Goal: Check status: Check status

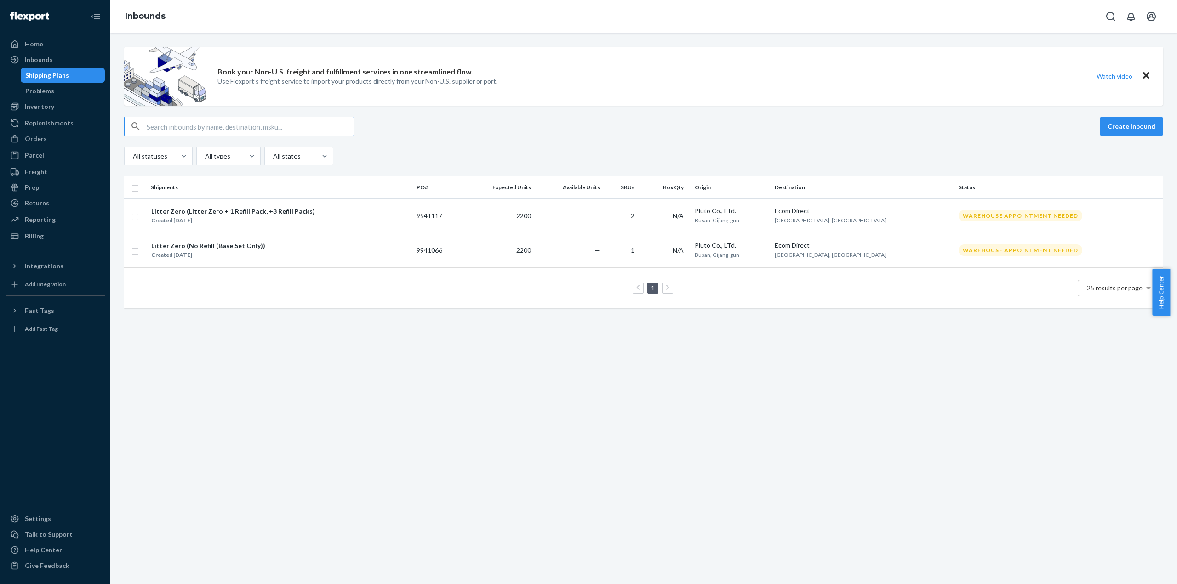
click at [600, 430] on div "Book your Non-U.S. freight and fulfillment services in one streamlined flow. Us…" at bounding box center [643, 308] width 1066 height 551
click at [739, 453] on div "Book your Non-U.S. freight and fulfillment services in one streamlined flow. Us…" at bounding box center [643, 308] width 1066 height 551
click at [524, 465] on div "Book your Non-U.S. freight and fulfillment services in one streamlined flow. Us…" at bounding box center [643, 308] width 1066 height 551
click at [216, 247] on div "Litter Zero (No Refill (Base Set Only))" at bounding box center [208, 245] width 114 height 9
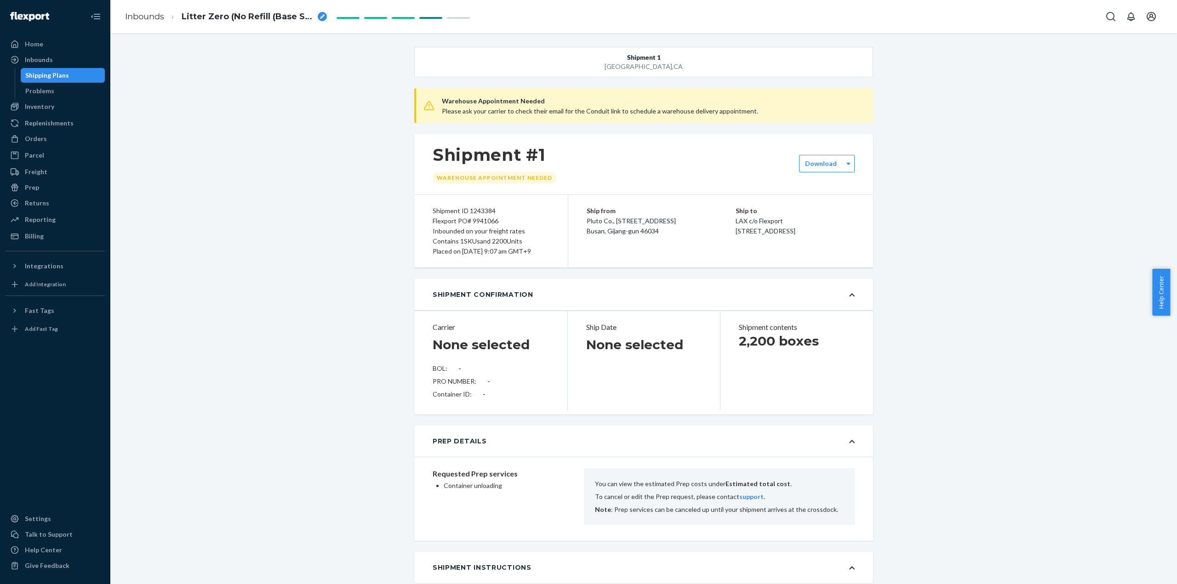
click at [59, 75] on div "Shipping Plans" at bounding box center [47, 75] width 44 height 9
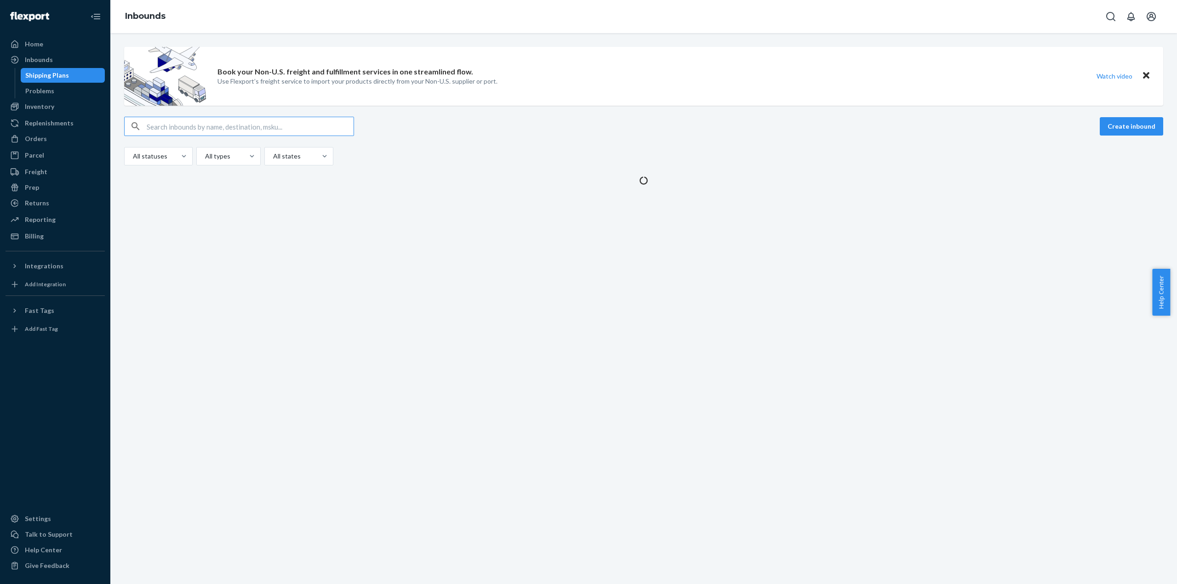
click at [236, 252] on div "Book your Non-U.S. freight and fulfillment services in one streamlined flow. Us…" at bounding box center [643, 308] width 1066 height 551
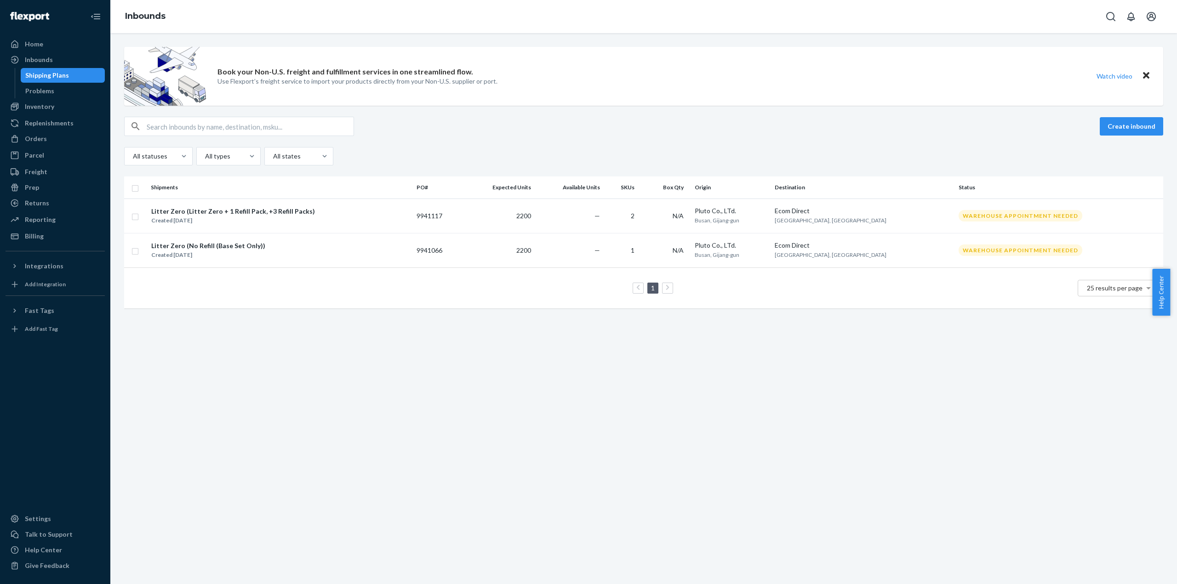
click at [236, 252] on div "Created [DATE]" at bounding box center [208, 254] width 114 height 9
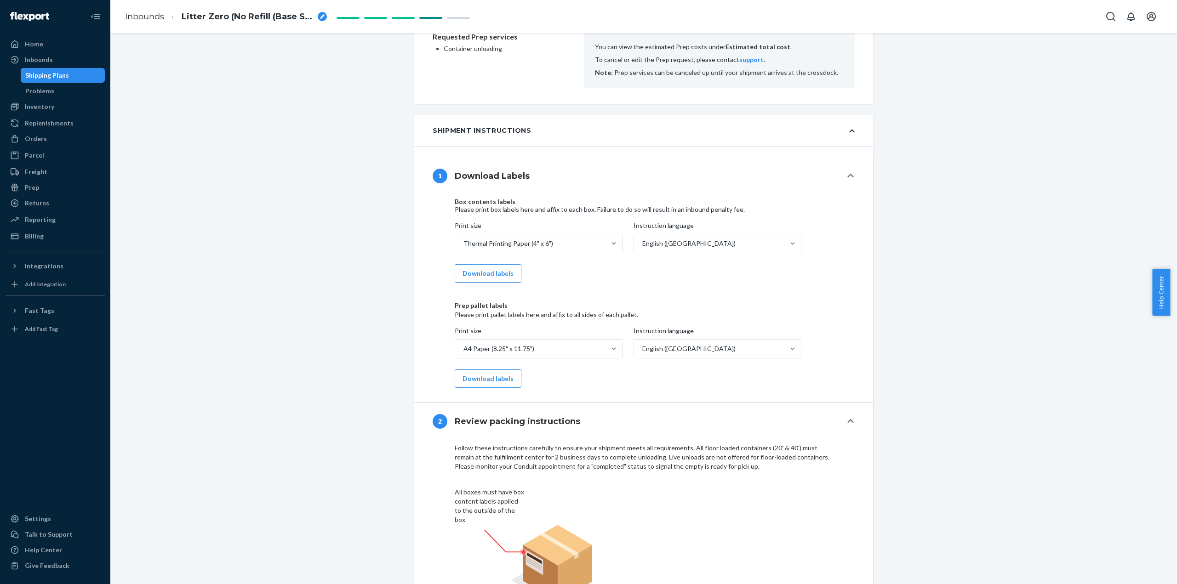
scroll to position [631, 0]
click at [69, 77] on div "Shipping Plans" at bounding box center [63, 75] width 83 height 13
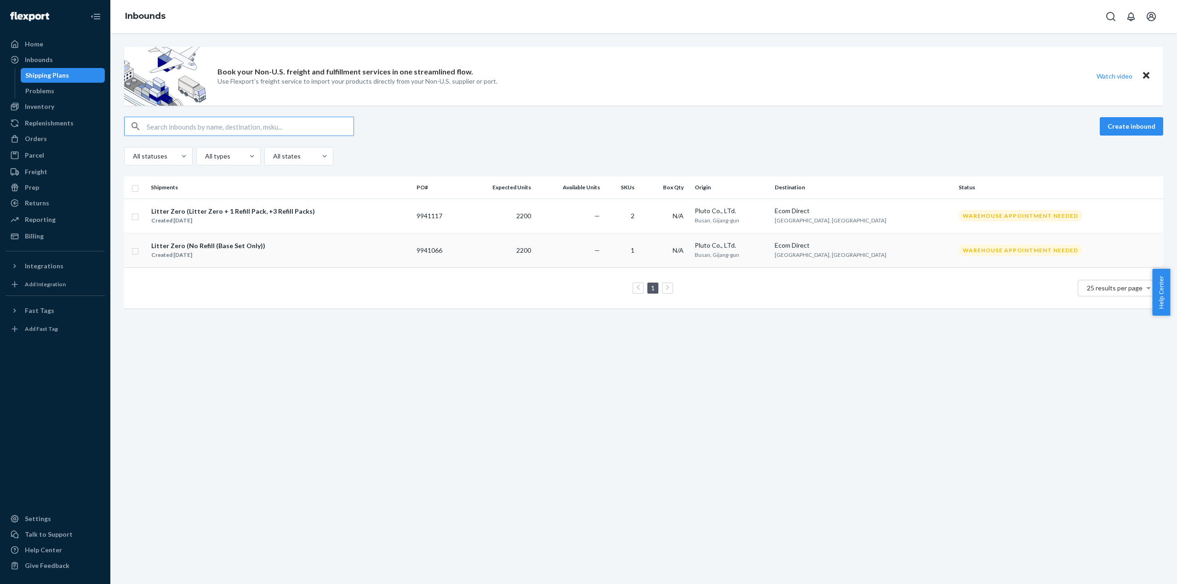
click at [264, 255] on div "Litter Zero (No Refill (Base Set Only)) Created [DATE]" at bounding box center [280, 250] width 258 height 19
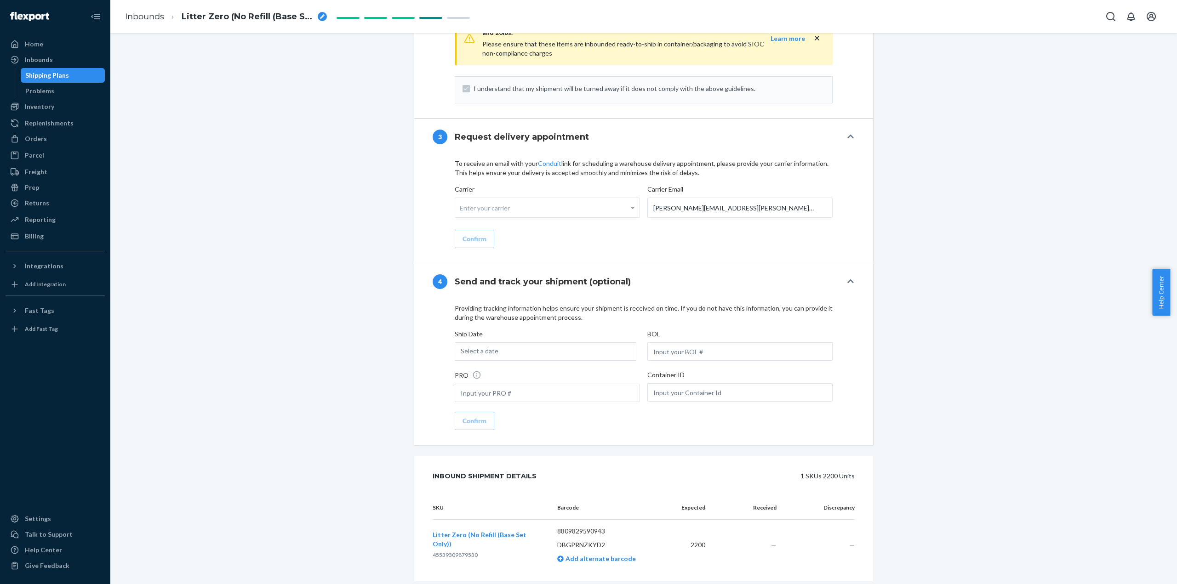
scroll to position [1274, 0]
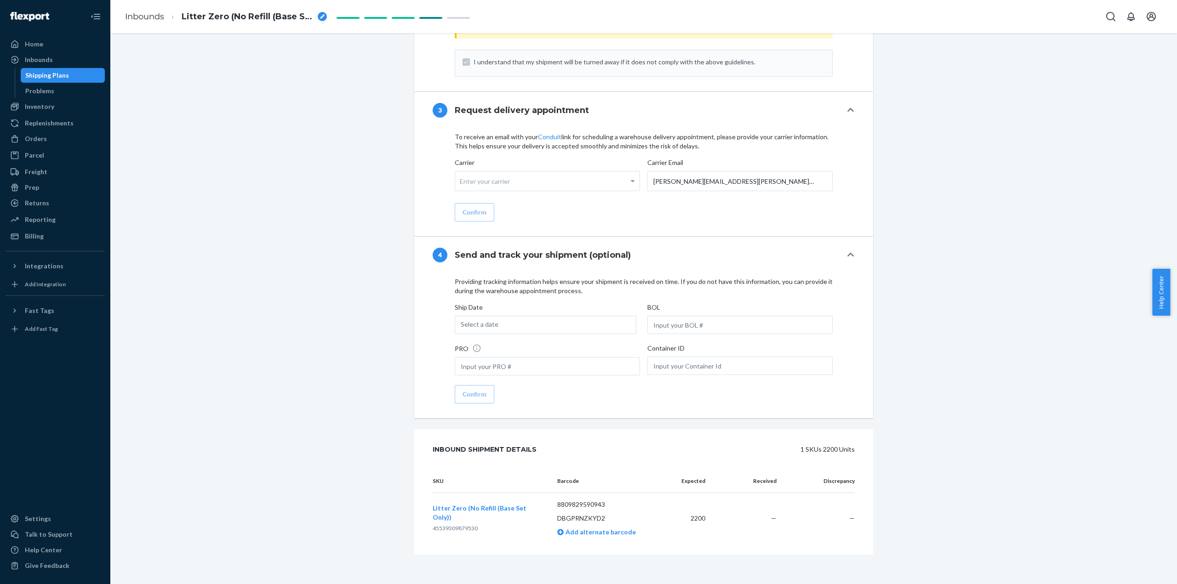
click at [51, 74] on div "Shipping Plans" at bounding box center [47, 75] width 44 height 9
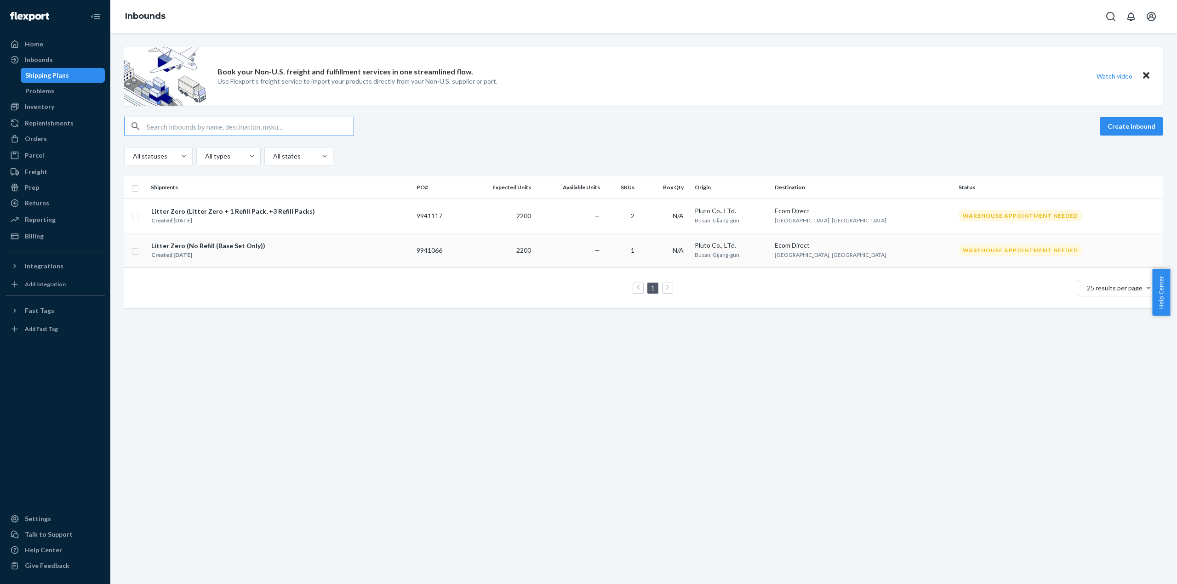
click at [387, 250] on div "Litter Zero (No Refill (Base Set Only)) Created [DATE]" at bounding box center [280, 250] width 258 height 19
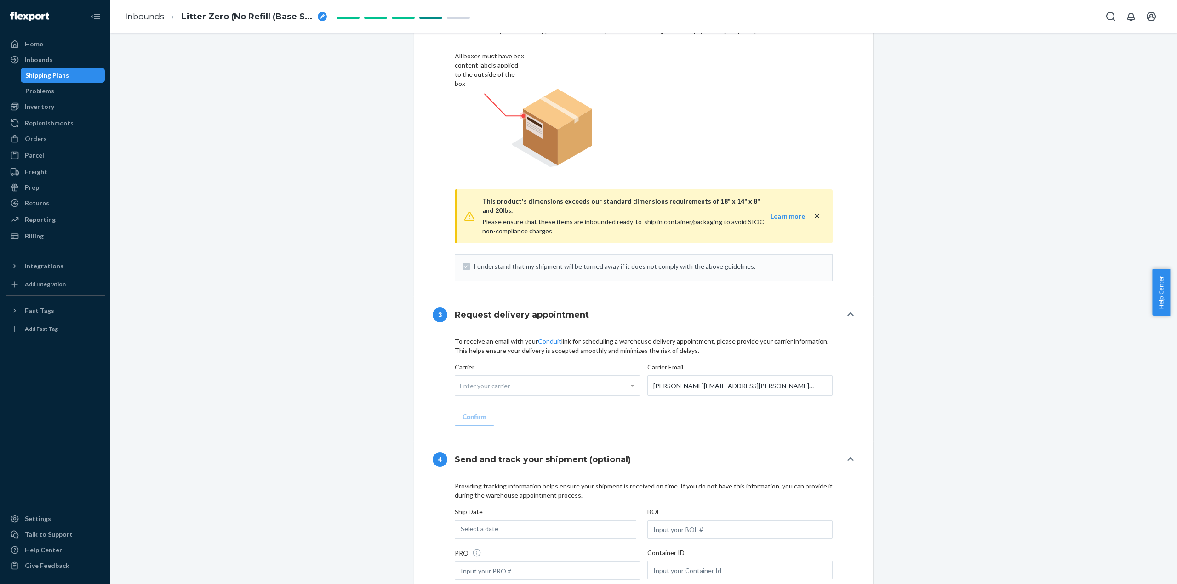
scroll to position [1274, 0]
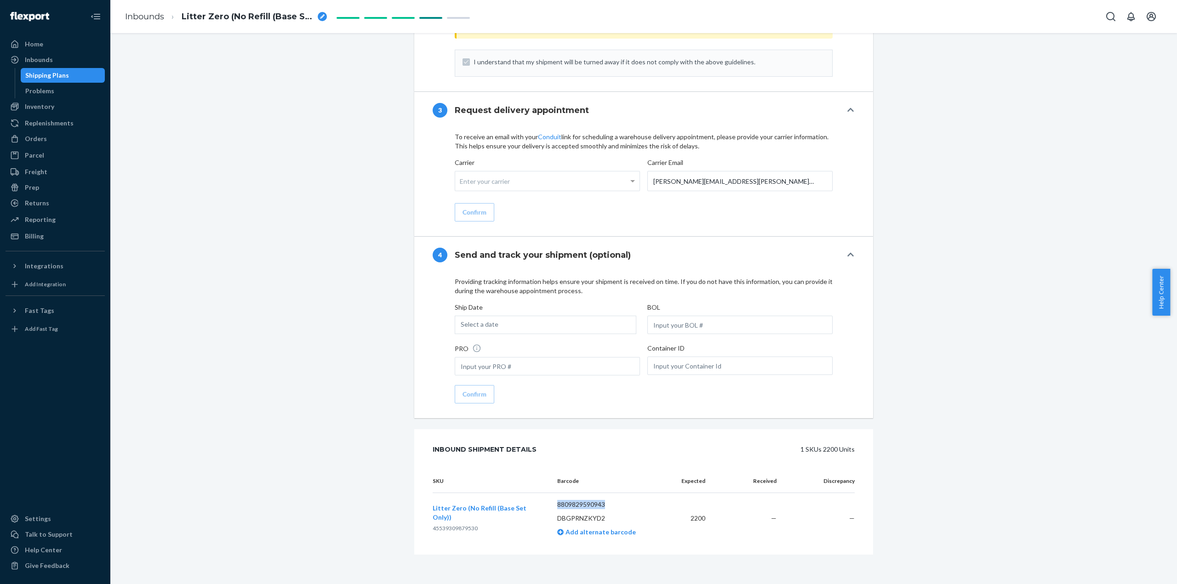
drag, startPoint x: 608, startPoint y: 504, endPoint x: 555, endPoint y: 506, distance: 53.4
click at [557, 506] on p "8809829590943" at bounding box center [608, 504] width 102 height 9
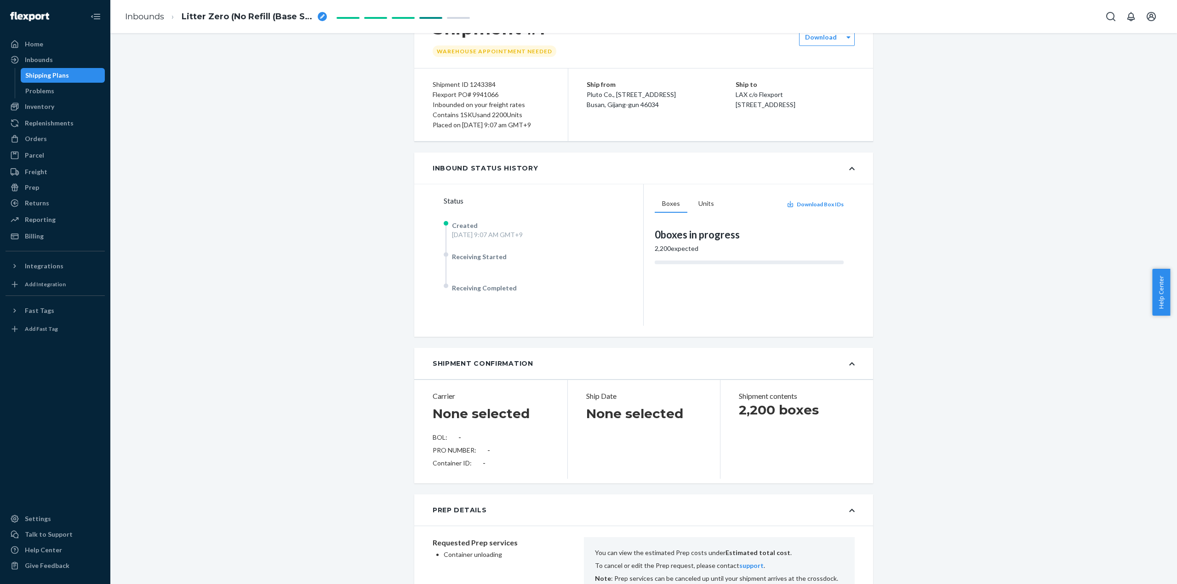
scroll to position [125, 0]
click at [64, 76] on div "Shipping Plans" at bounding box center [47, 75] width 44 height 9
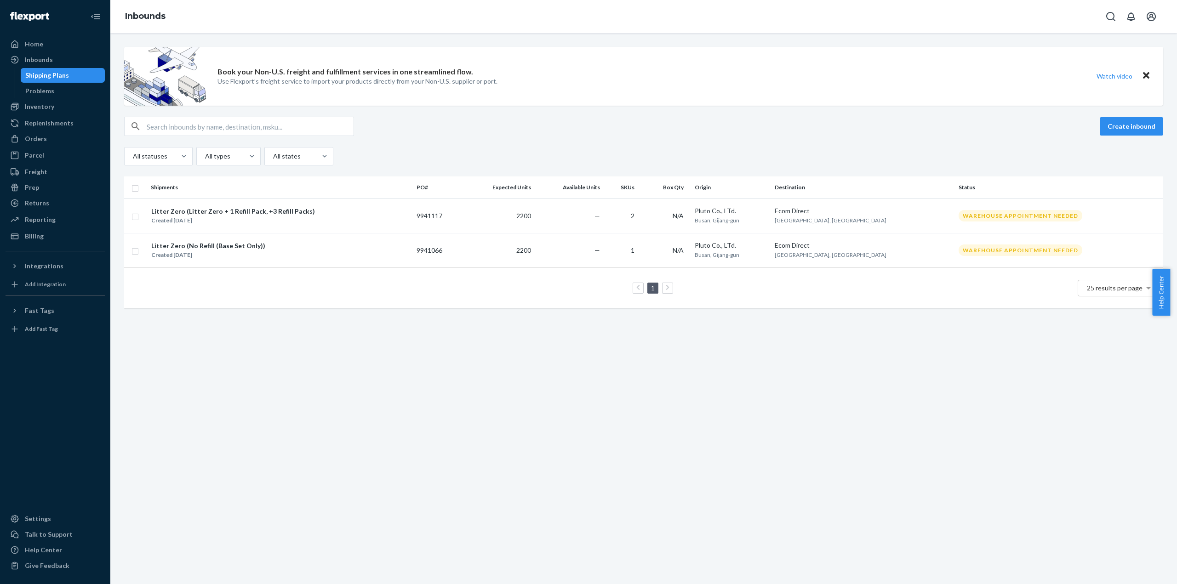
click at [691, 379] on div "Book your Non-U.S. freight and fulfillment services in one streamlined flow. Us…" at bounding box center [643, 308] width 1066 height 551
drag, startPoint x: 446, startPoint y: 351, endPoint x: 452, endPoint y: 319, distance: 33.2
click at [446, 351] on div "Book your Non-U.S. freight and fulfillment services in one streamlined flow. Us…" at bounding box center [643, 308] width 1066 height 551
